Goal: Information Seeking & Learning: Learn about a topic

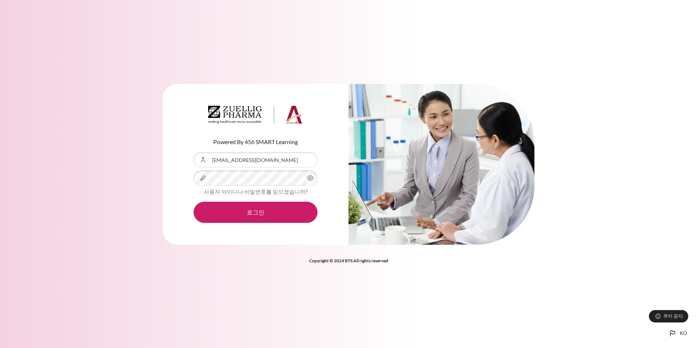
click at [254, 211] on button "로그인" at bounding box center [256, 212] width 124 height 21
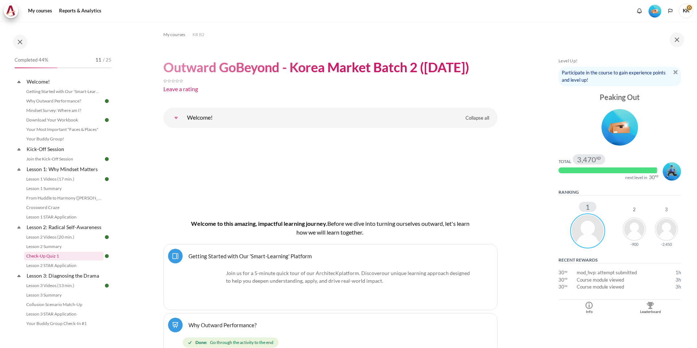
click at [62, 260] on link "Check-Up Quiz 1" at bounding box center [63, 256] width 79 height 9
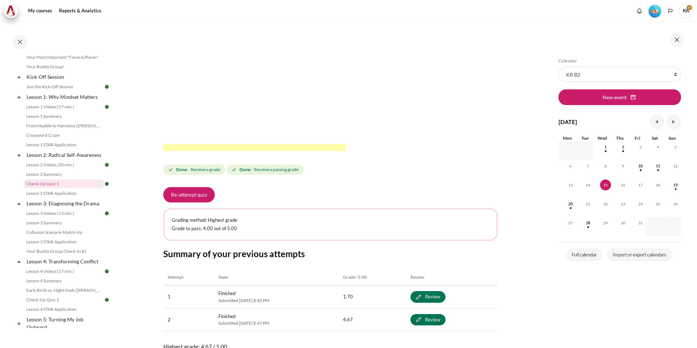
scroll to position [246, 0]
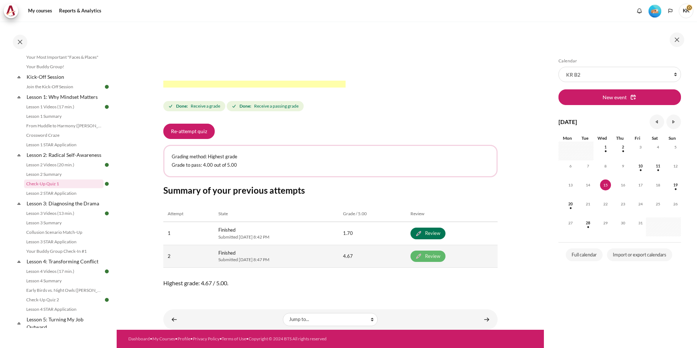
click at [446, 256] on link "Review" at bounding box center [428, 256] width 35 height 12
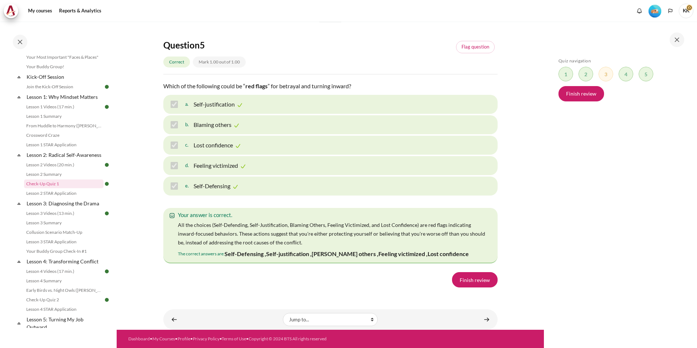
scroll to position [1174, 0]
click at [62, 237] on link "Collusion Scenario Match-Up" at bounding box center [63, 232] width 79 height 9
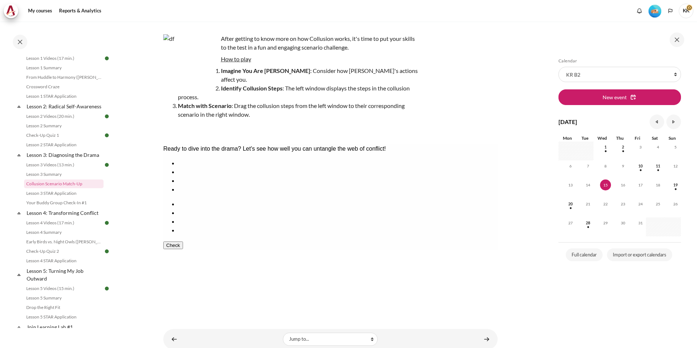
scroll to position [52, 0]
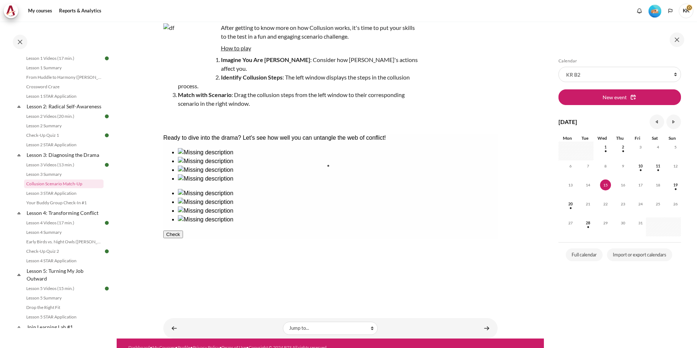
drag, startPoint x: 242, startPoint y: 184, endPoint x: 357, endPoint y: 186, distance: 115.2
drag, startPoint x: 286, startPoint y: 185, endPoint x: 402, endPoint y: 184, distance: 116.3
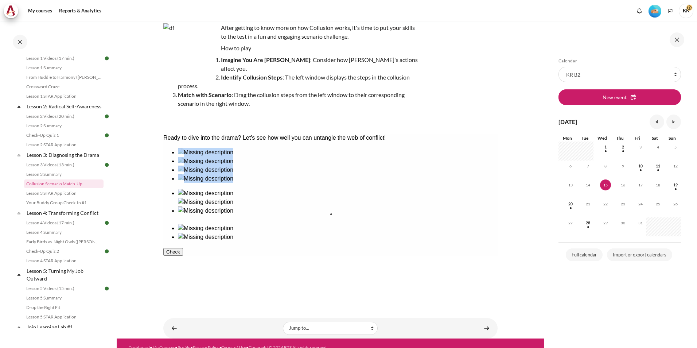
drag, startPoint x: 190, startPoint y: 222, endPoint x: 356, endPoint y: 223, distance: 165.9
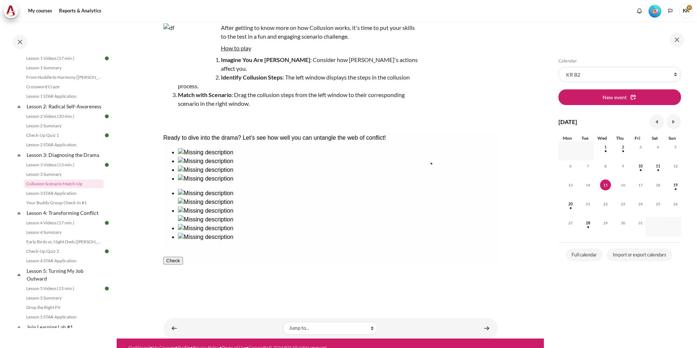
drag, startPoint x: 194, startPoint y: 178, endPoint x: 461, endPoint y: 176, distance: 267.2
click at [183, 273] on button "Check" at bounding box center [173, 269] width 20 height 8
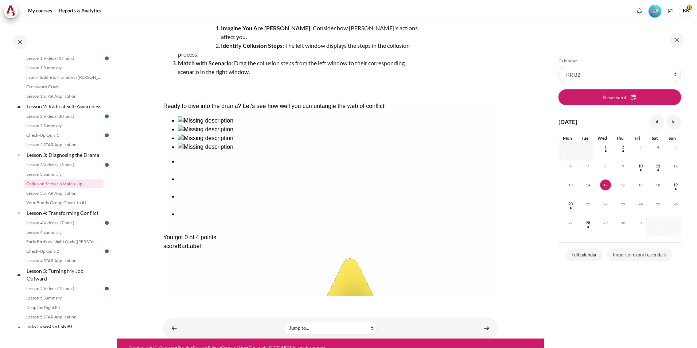
scroll to position [11, 0]
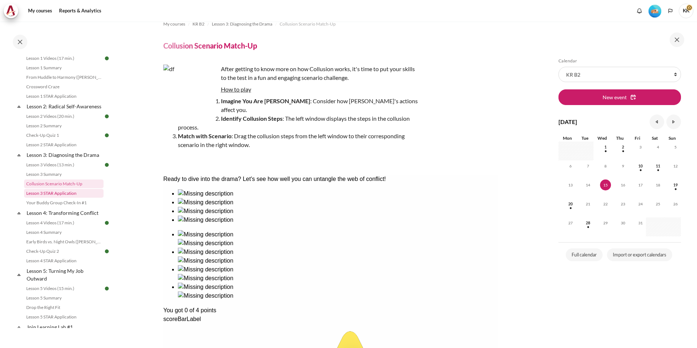
click at [52, 198] on link "Lesson 3 STAR Application" at bounding box center [63, 193] width 79 height 9
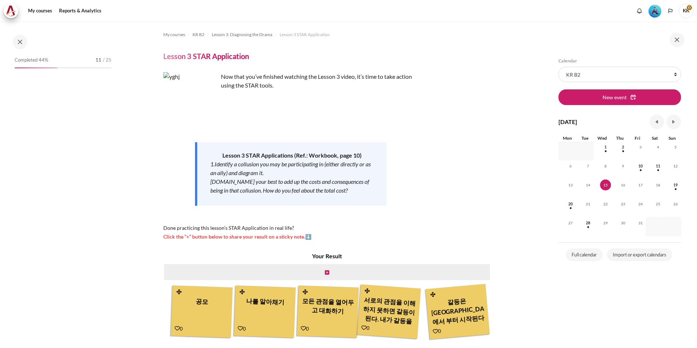
scroll to position [130, 0]
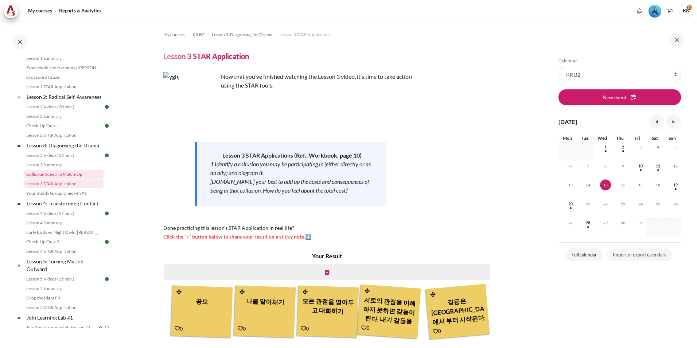
click at [40, 178] on link "Collusion Scenario Match-Up" at bounding box center [63, 174] width 79 height 9
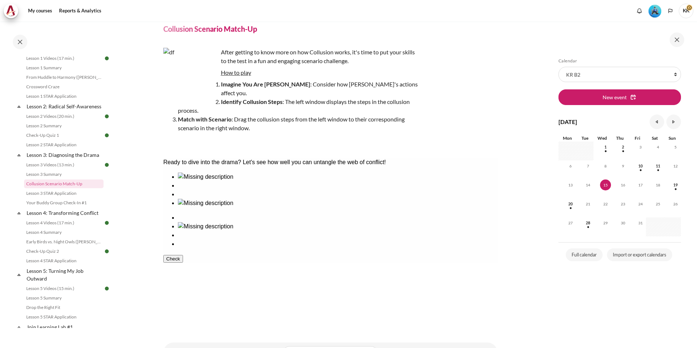
scroll to position [52, 0]
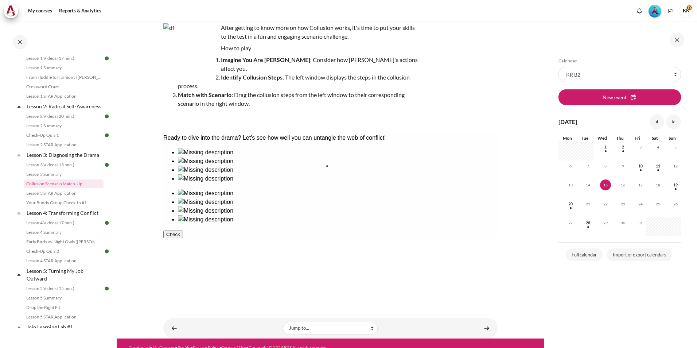
drag, startPoint x: 299, startPoint y: 181, endPoint x: 365, endPoint y: 183, distance: 65.3
drag, startPoint x: 360, startPoint y: 179, endPoint x: 284, endPoint y: 184, distance: 76.7
click at [284, 184] on div at bounding box center [330, 190] width 334 height 85
click at [233, 198] on img at bounding box center [205, 202] width 55 height 9
drag, startPoint x: 298, startPoint y: 185, endPoint x: 473, endPoint y: 184, distance: 174.6
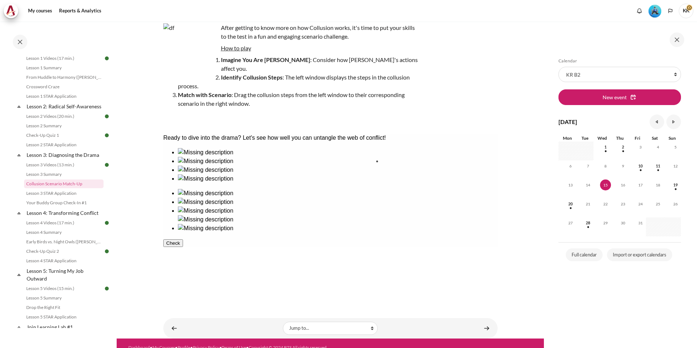
drag, startPoint x: 193, startPoint y: 233, endPoint x: 406, endPoint y: 181, distance: 219.2
drag, startPoint x: 183, startPoint y: 190, endPoint x: 355, endPoint y: 247, distance: 180.7
drag, startPoint x: 239, startPoint y: 181, endPoint x: 350, endPoint y: 181, distance: 111.6
click at [183, 273] on button "Check" at bounding box center [173, 269] width 20 height 8
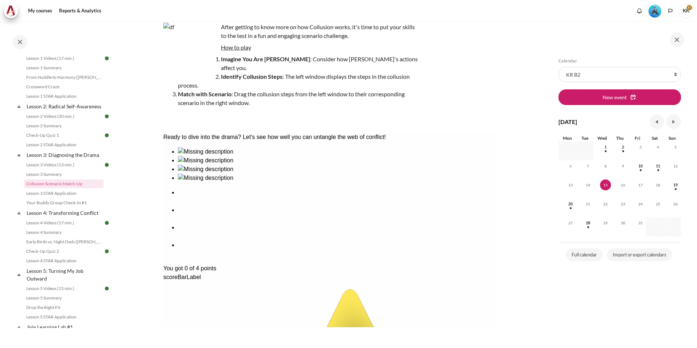
scroll to position [11, 0]
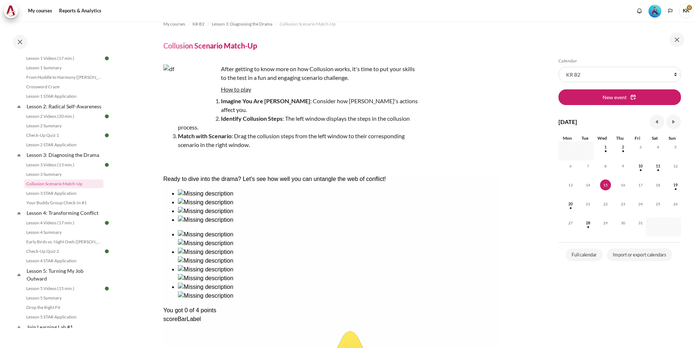
click at [58, 198] on link "Lesson 3 STAR Application" at bounding box center [63, 193] width 79 height 9
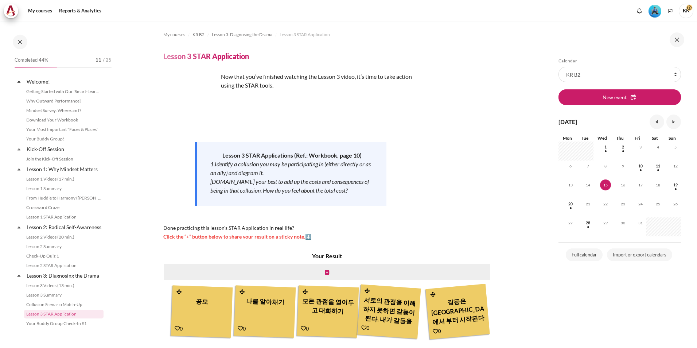
scroll to position [130, 0]
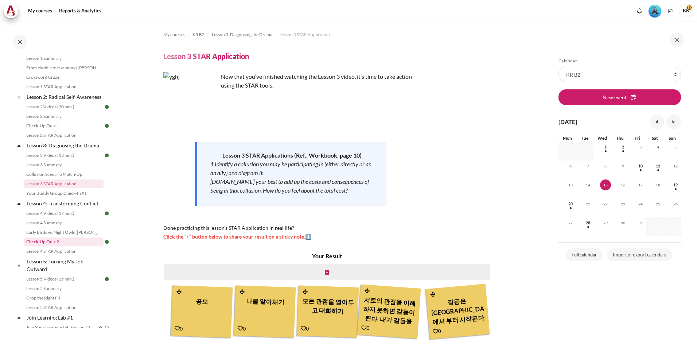
click at [50, 245] on link "Check-Up Quiz 2" at bounding box center [63, 241] width 79 height 9
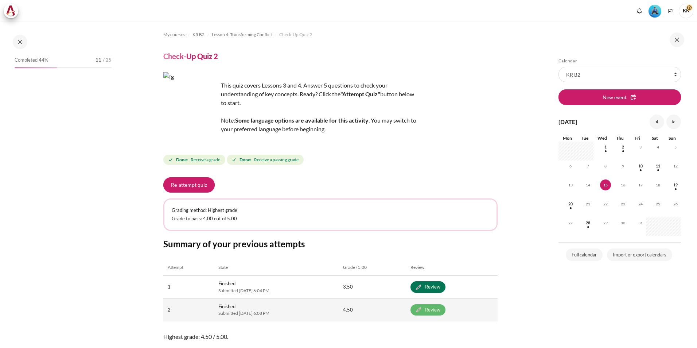
click at [441, 311] on link "Review" at bounding box center [428, 310] width 35 height 12
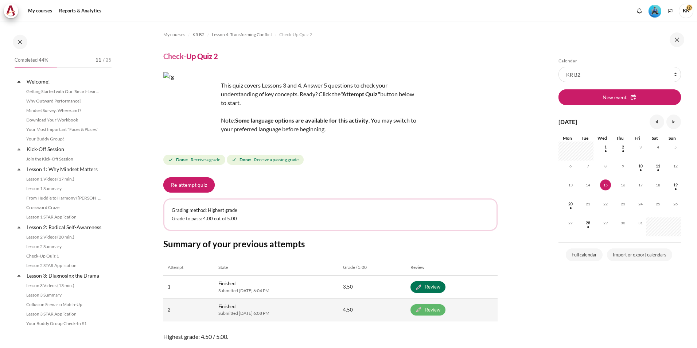
scroll to position [188, 0]
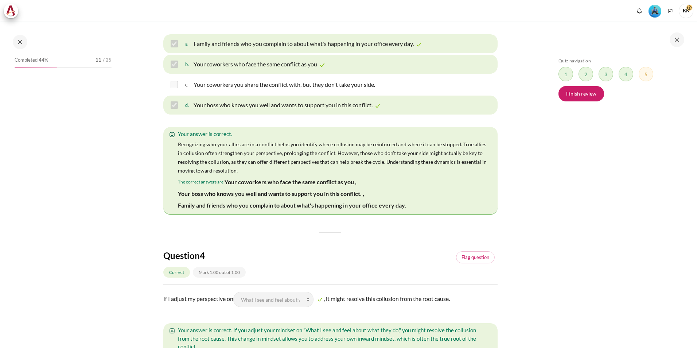
scroll to position [188, 0]
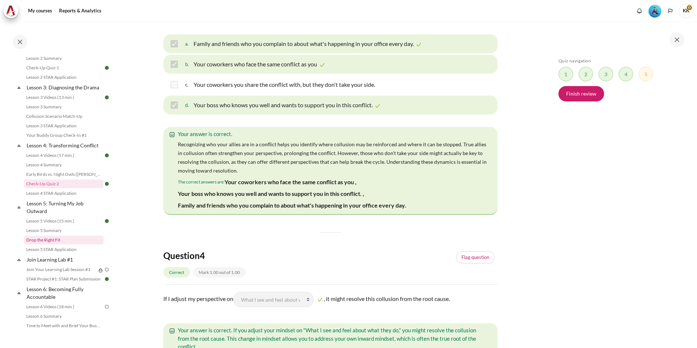
click at [47, 244] on link "Drop the Right Fit" at bounding box center [63, 240] width 79 height 9
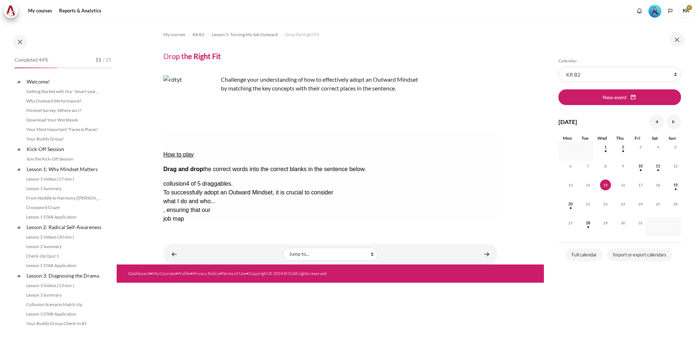
scroll to position [244, 0]
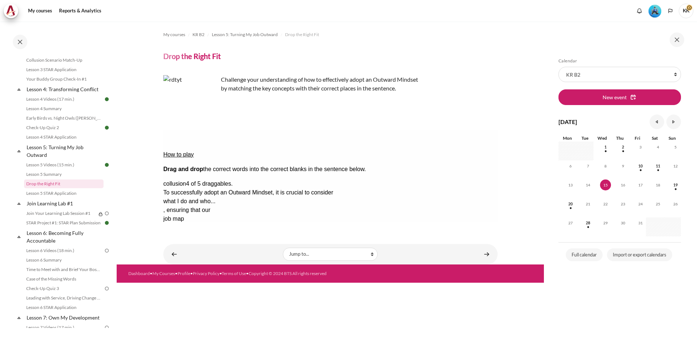
click at [183, 268] on button "Check Check the answers. The responses will be marked as correct, incorrect, or…" at bounding box center [173, 272] width 20 height 8
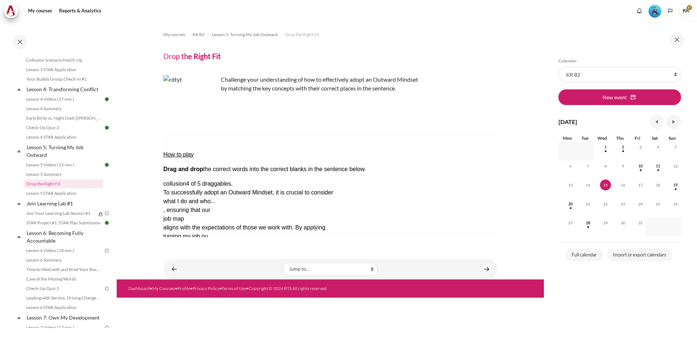
click at [136, 139] on section "My courses KR B2 Lesson 5: Turning My Job Outward Drop the Right Fit Drop the R…" at bounding box center [330, 151] width 427 height 258
click at [38, 132] on link "Check-Up Quiz 2" at bounding box center [63, 127] width 79 height 9
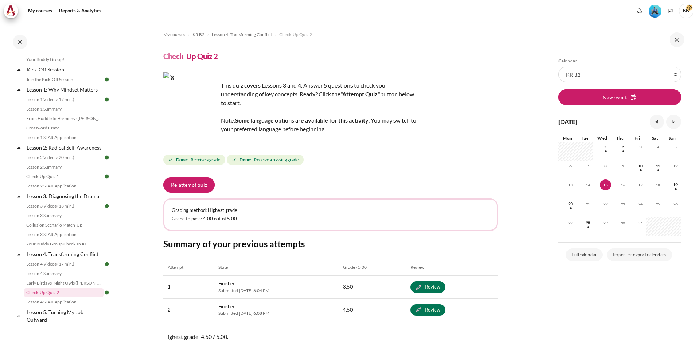
scroll to position [79, 0]
click at [53, 182] on link "Check-Up Quiz 1" at bounding box center [63, 177] width 79 height 9
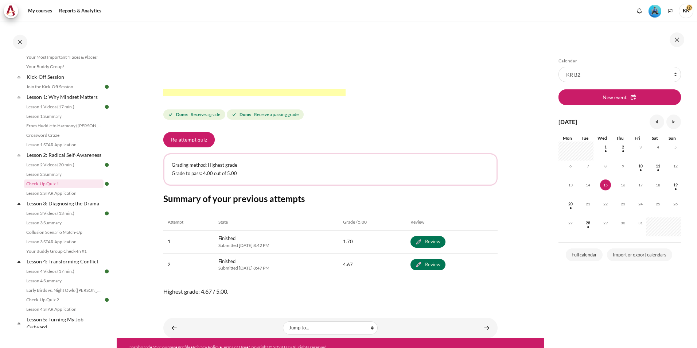
scroll to position [246, 0]
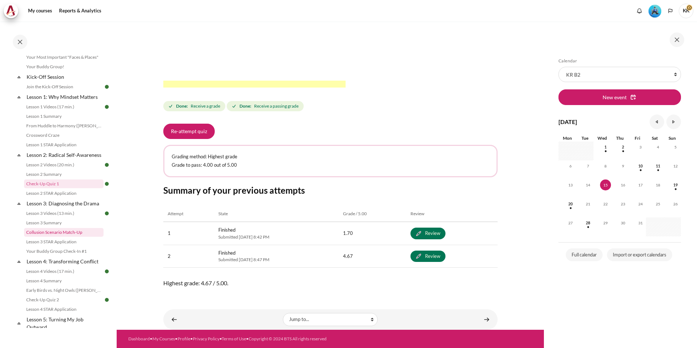
click at [67, 237] on link "Collusion Scenario Match-Up" at bounding box center [63, 232] width 79 height 9
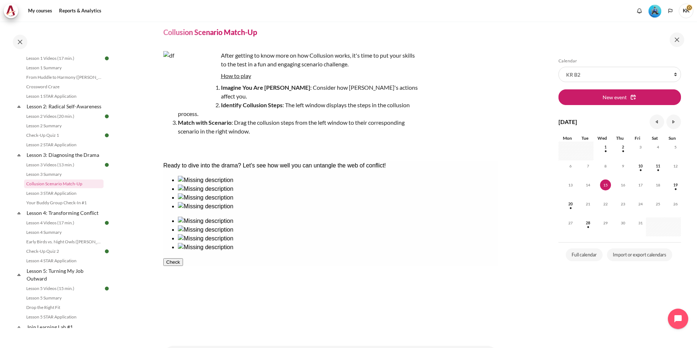
scroll to position [36, 0]
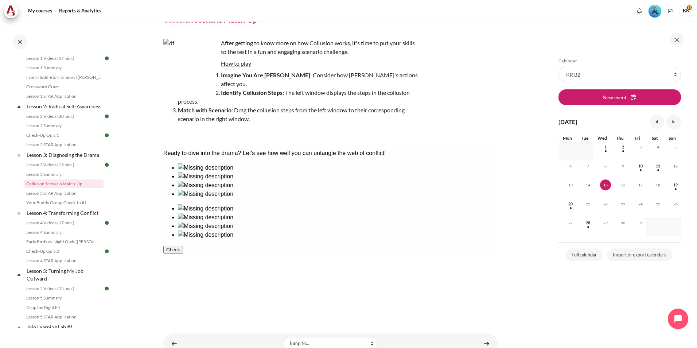
click at [166, 252] on icon "button" at bounding box center [166, 249] width 0 height 5
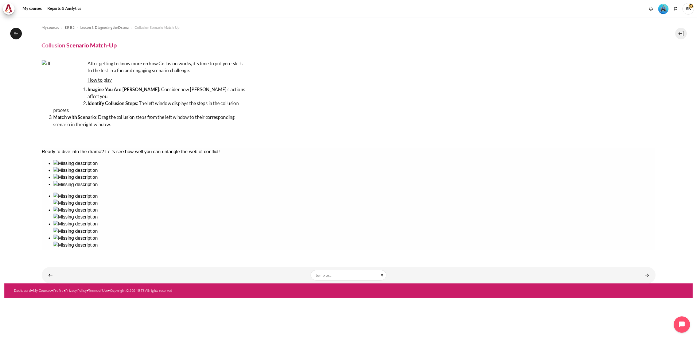
scroll to position [121, 0]
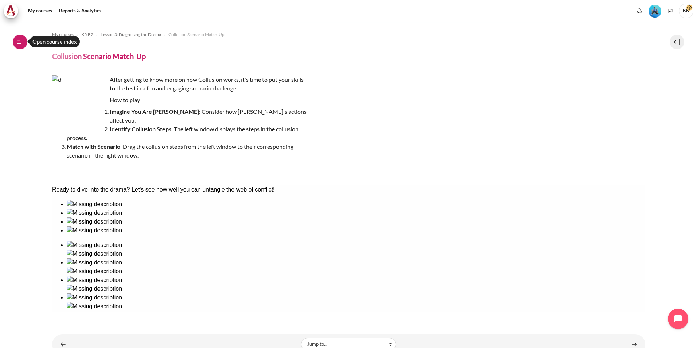
click at [23, 42] on icon at bounding box center [20, 42] width 7 height 7
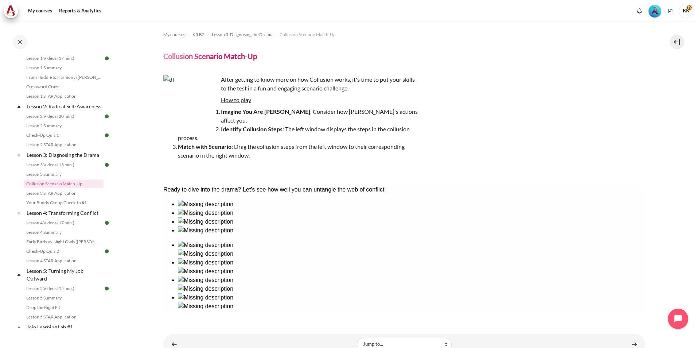
click at [66, 198] on link "Lesson 3 STAR Application" at bounding box center [63, 193] width 79 height 9
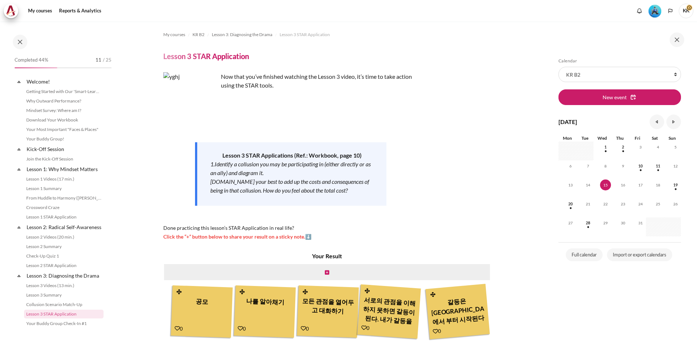
scroll to position [130, 0]
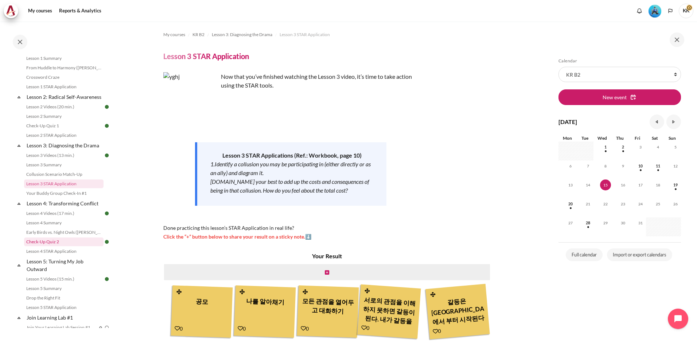
click at [55, 246] on link "Check-Up Quiz 2" at bounding box center [63, 241] width 79 height 9
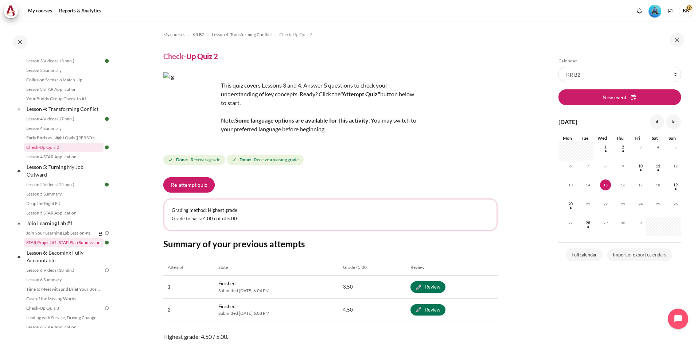
scroll to position [261, 0]
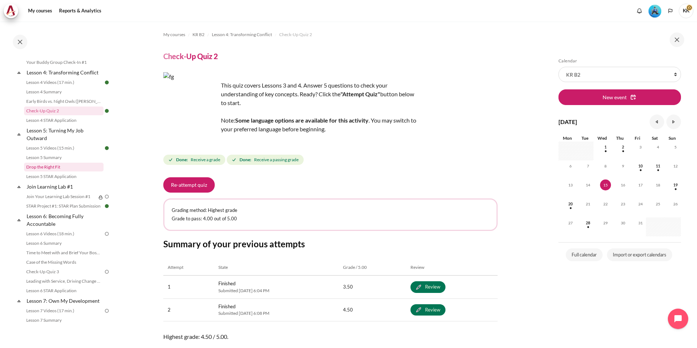
click at [48, 171] on link "Drop the Right Fit" at bounding box center [63, 167] width 79 height 9
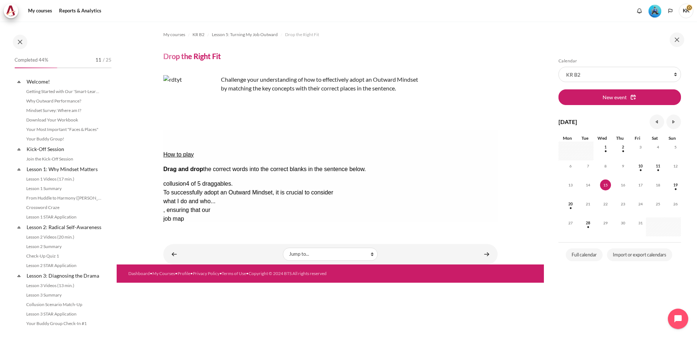
scroll to position [244, 0]
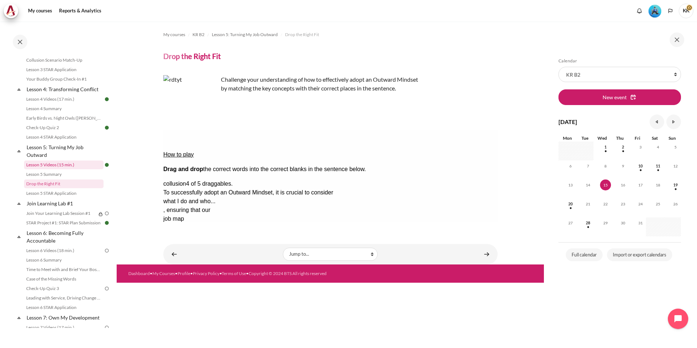
click at [54, 169] on link "Lesson 5 Videos (15 min.)" at bounding box center [63, 164] width 79 height 9
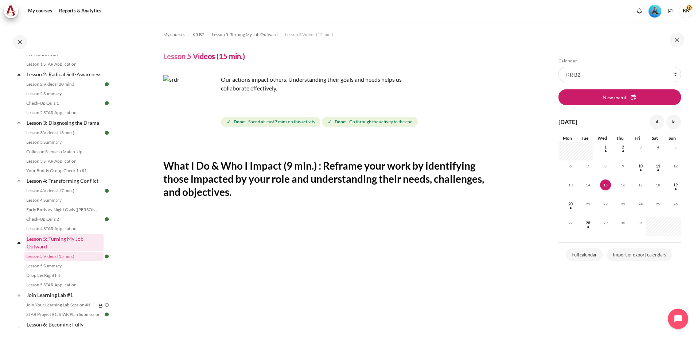
scroll to position [152, 0]
click at [59, 166] on link "Lesson 3 STAR Application" at bounding box center [63, 161] width 79 height 9
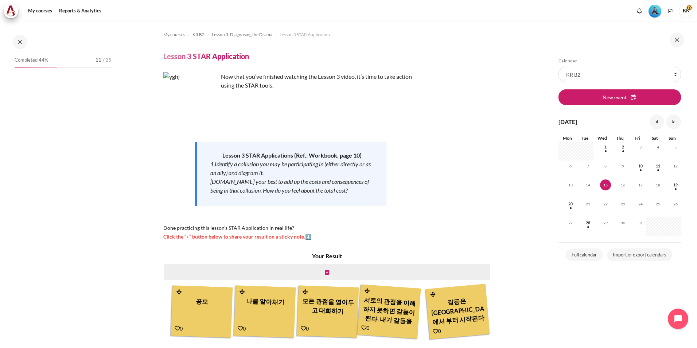
scroll to position [130, 0]
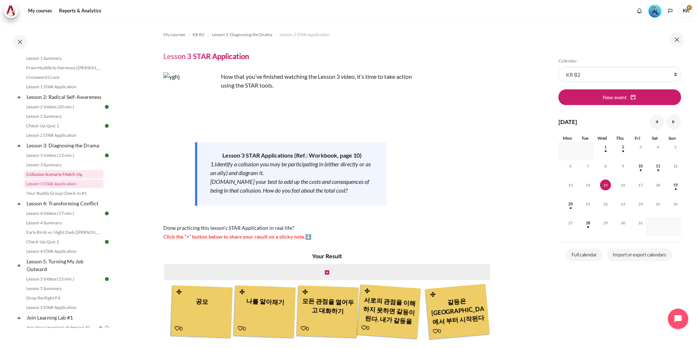
click at [55, 179] on link "Collusion Scenario Match-Up" at bounding box center [63, 174] width 79 height 9
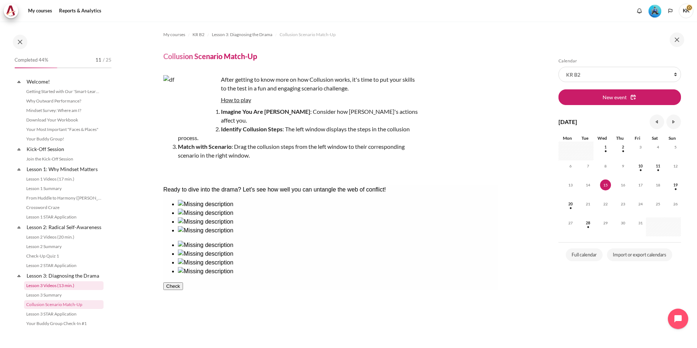
scroll to position [121, 0]
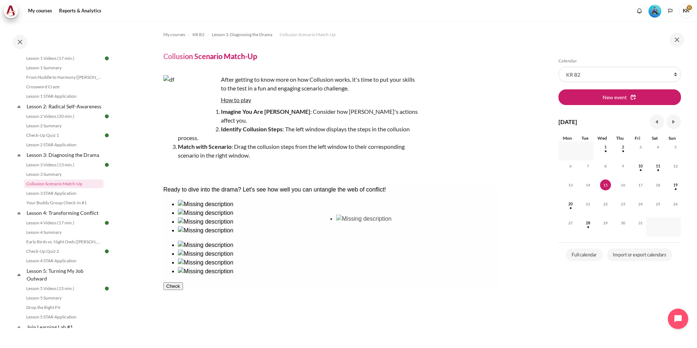
drag, startPoint x: 192, startPoint y: 233, endPoint x: 359, endPoint y: 236, distance: 167.0
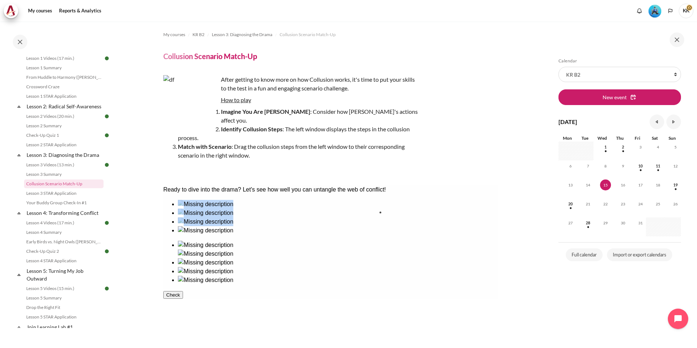
drag, startPoint x: 293, startPoint y: 238, endPoint x: 412, endPoint y: 234, distance: 118.9
drag, startPoint x: 200, startPoint y: 285, endPoint x: 466, endPoint y: 238, distance: 269.8
drag, startPoint x: 241, startPoint y: 230, endPoint x: 365, endPoint y: 283, distance: 134.2
click at [183, 325] on button "Check" at bounding box center [173, 321] width 20 height 8
